Goal: Check status: Check status

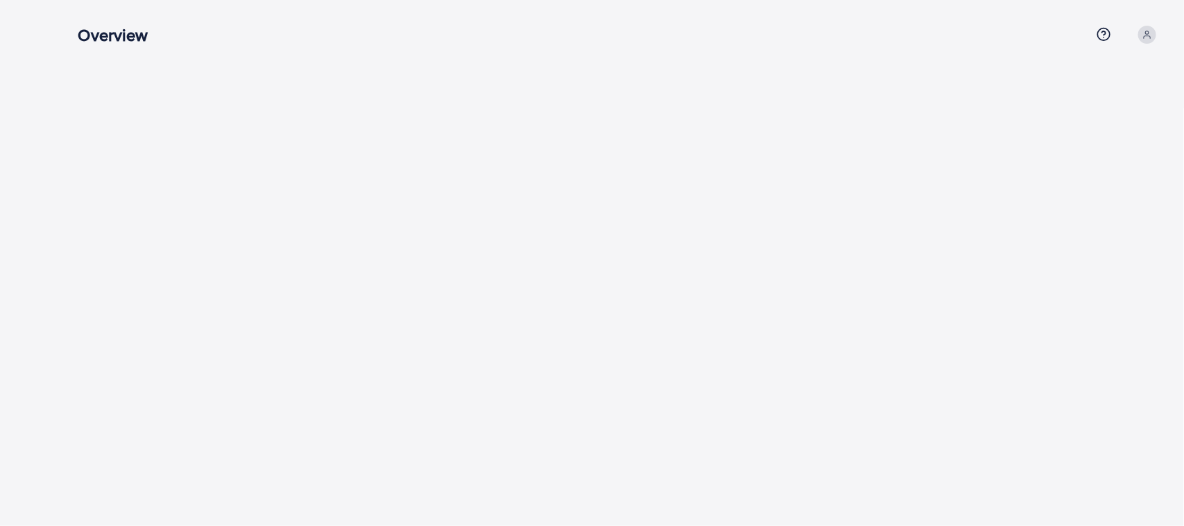
click at [513, 60] on div at bounding box center [619, 54] width 1128 height 108
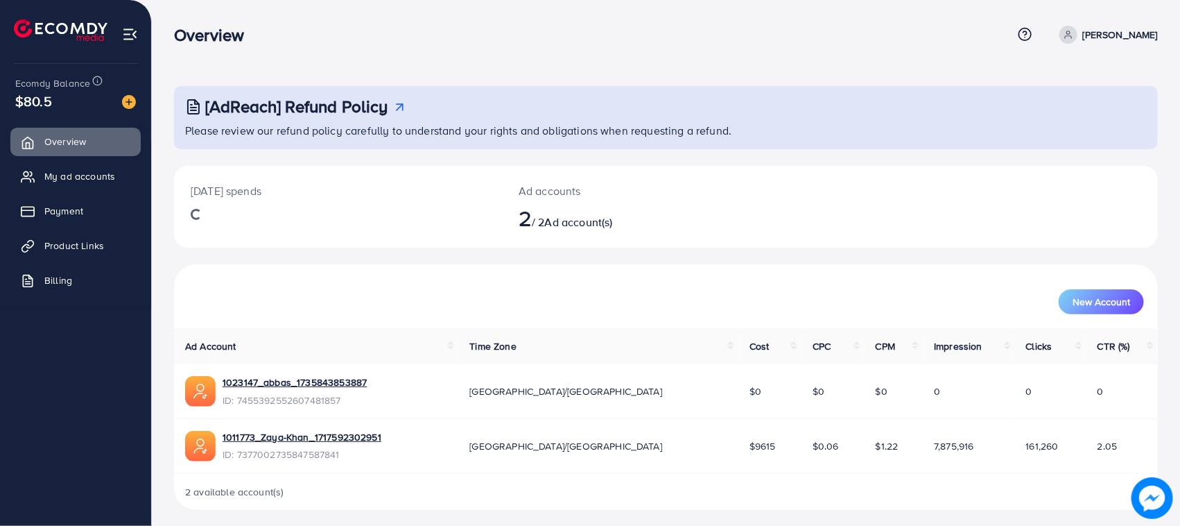
drag, startPoint x: 612, startPoint y: 6, endPoint x: 551, endPoint y: 64, distance: 84.4
click at [551, 64] on div "[AdReach] Refund Policy Please review our refund policy carefully to understand…" at bounding box center [666, 266] width 1029 height 532
click at [113, 177] on span "My ad accounts" at bounding box center [83, 176] width 71 height 14
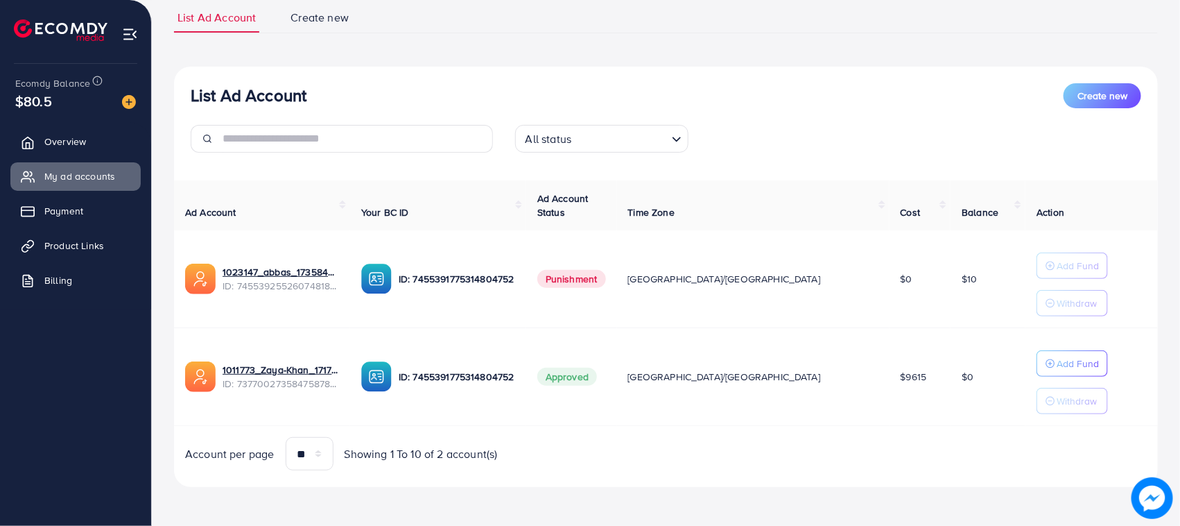
scroll to position [101, 0]
drag, startPoint x: 934, startPoint y: 378, endPoint x: 841, endPoint y: 452, distance: 118.0
click at [791, 392] on tr "1011773_Zaya-Khan_1717592302951 ID: 7377002735847587841 ID: 7455391775314804752…" at bounding box center [666, 377] width 984 height 98
click at [845, 456] on div "Account per page ** ** ** *** Showing 1 To 10 of 2 account(s)" at bounding box center [666, 453] width 1006 height 33
click at [901, 372] on span "$9615" at bounding box center [914, 377] width 26 height 14
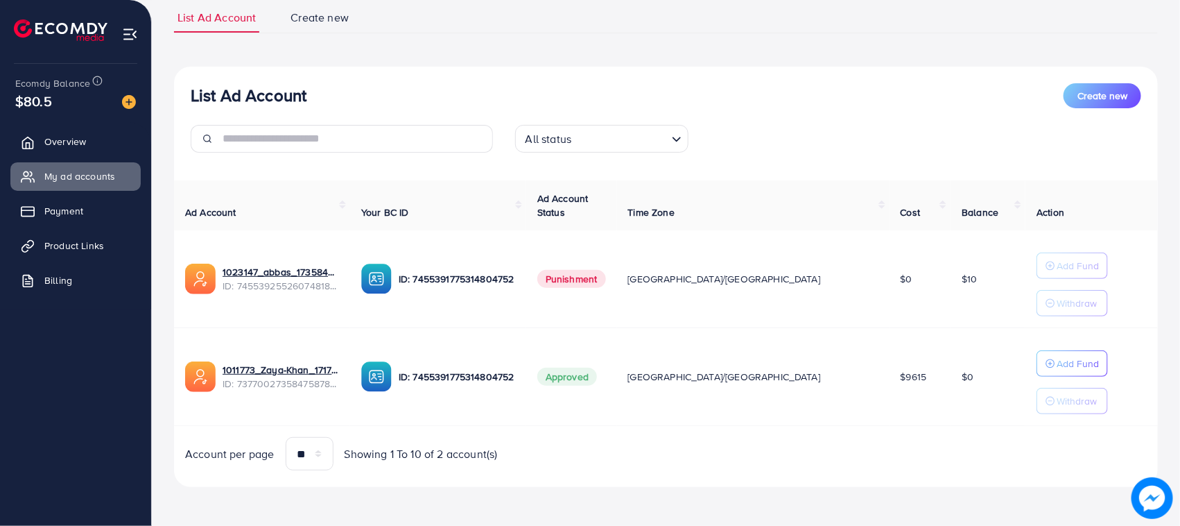
click at [901, 372] on span "$9615" at bounding box center [914, 377] width 26 height 14
click at [890, 414] on td "$9615" at bounding box center [921, 377] width 62 height 98
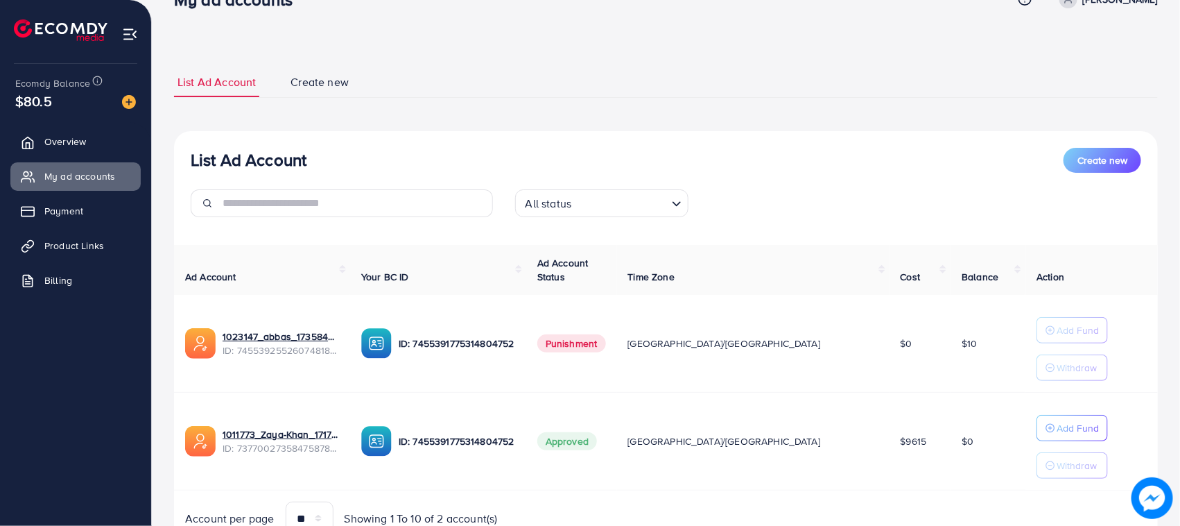
scroll to position [0, 0]
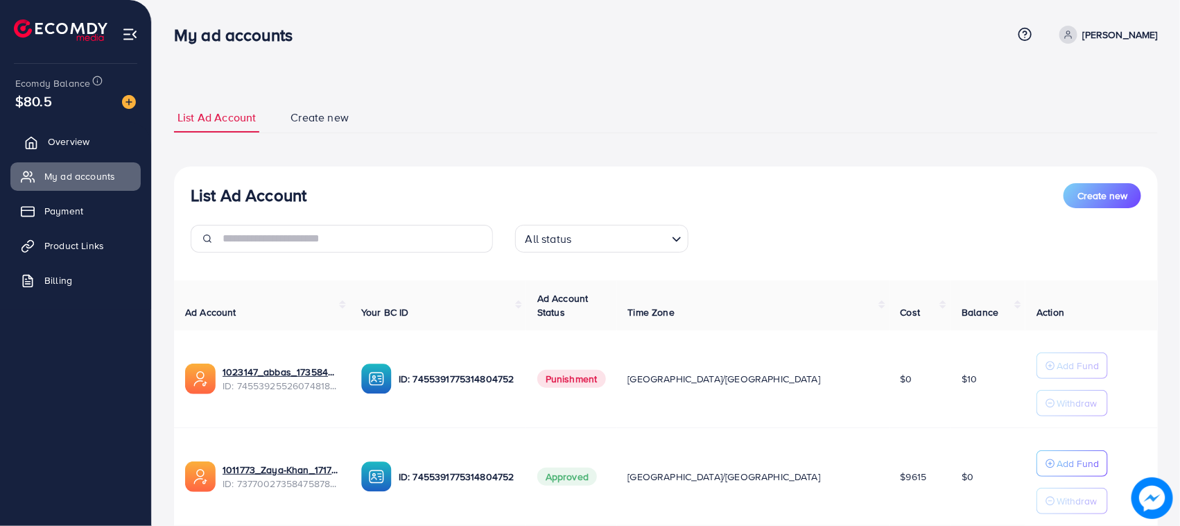
click at [99, 146] on link "Overview" at bounding box center [75, 142] width 130 height 28
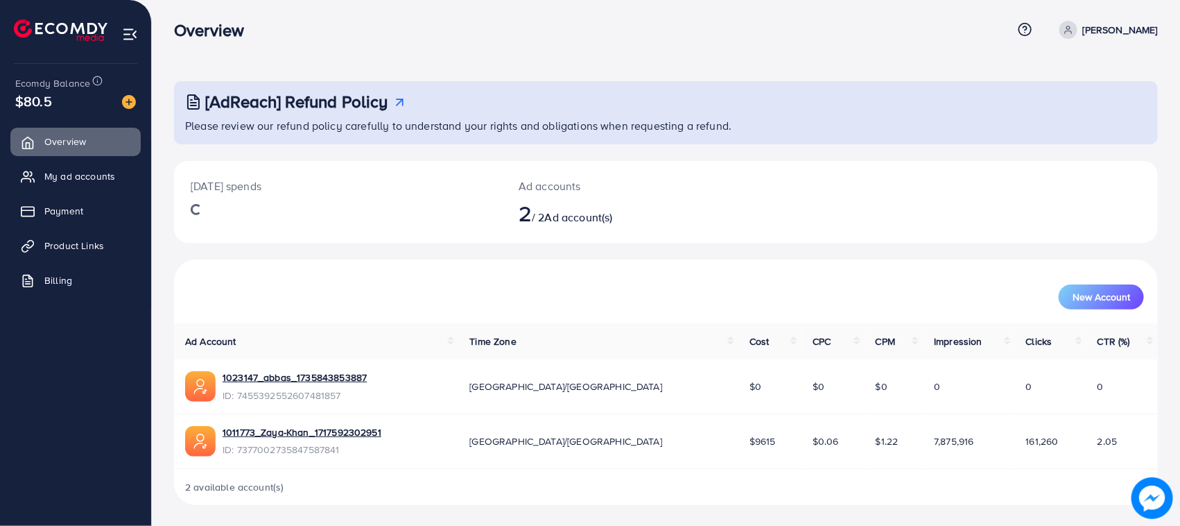
scroll to position [6, 0]
drag, startPoint x: 706, startPoint y: 425, endPoint x: 628, endPoint y: 431, distance: 78.6
click at [628, 431] on tr "1011773_Zaya-Khan_1717592302951 ID: 7377002735847587841 Asia/Karachi $9615 $0.0…" at bounding box center [666, 440] width 984 height 55
click at [671, 479] on div "2 available account(s)" at bounding box center [666, 486] width 984 height 36
